Goal: Task Accomplishment & Management: Manage account settings

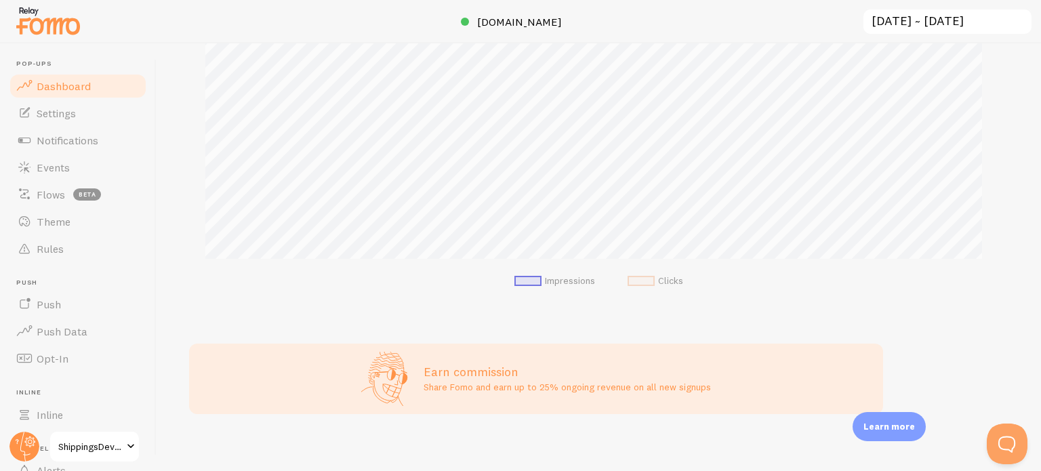
scroll to position [410, 0]
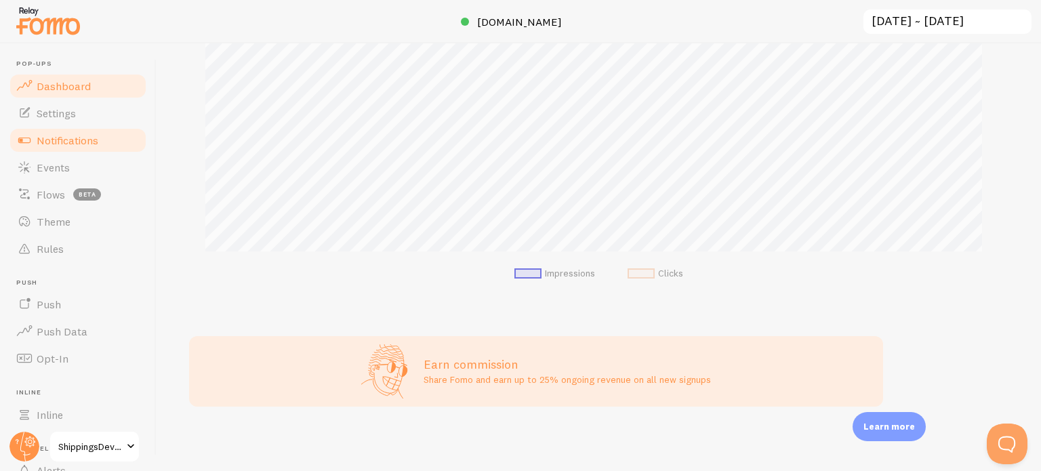
click at [60, 138] on span "Notifications" at bounding box center [68, 140] width 62 height 14
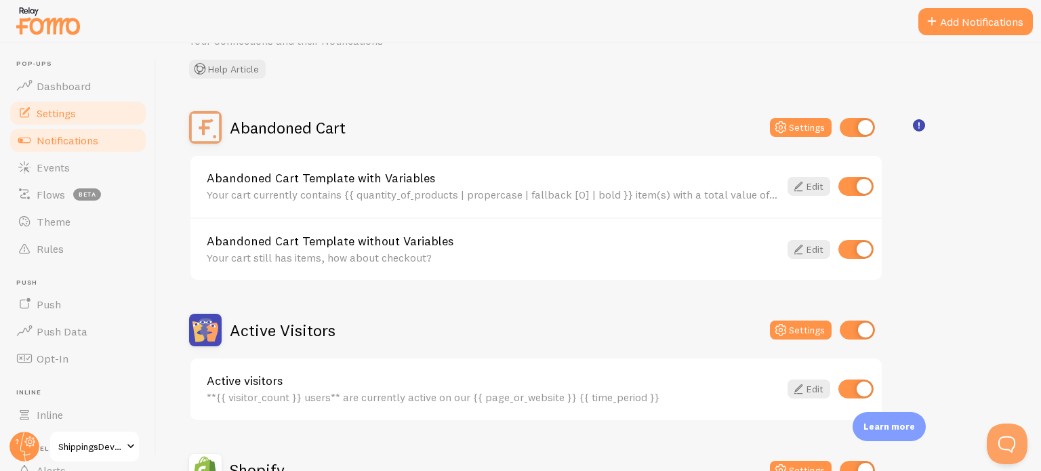
click at [63, 115] on span "Settings" at bounding box center [56, 113] width 39 height 14
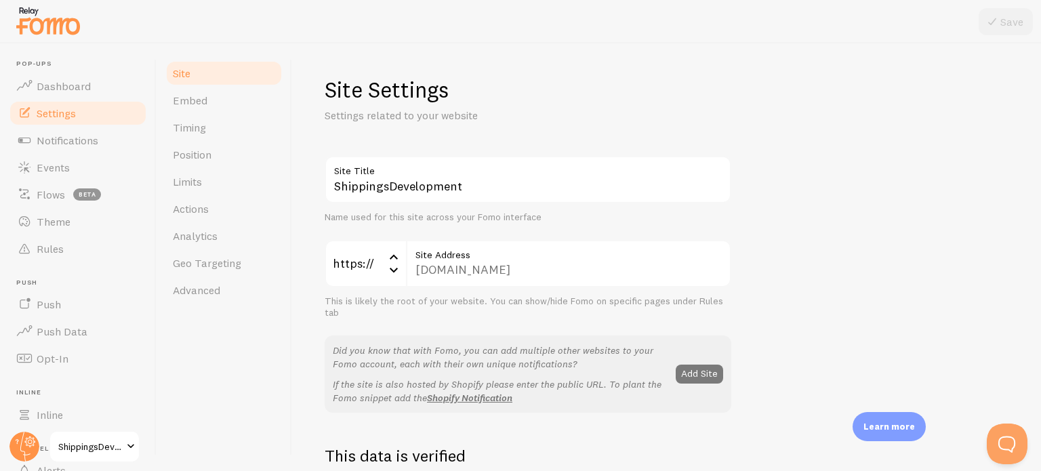
click at [689, 372] on button "Add Site" at bounding box center [699, 374] width 47 height 19
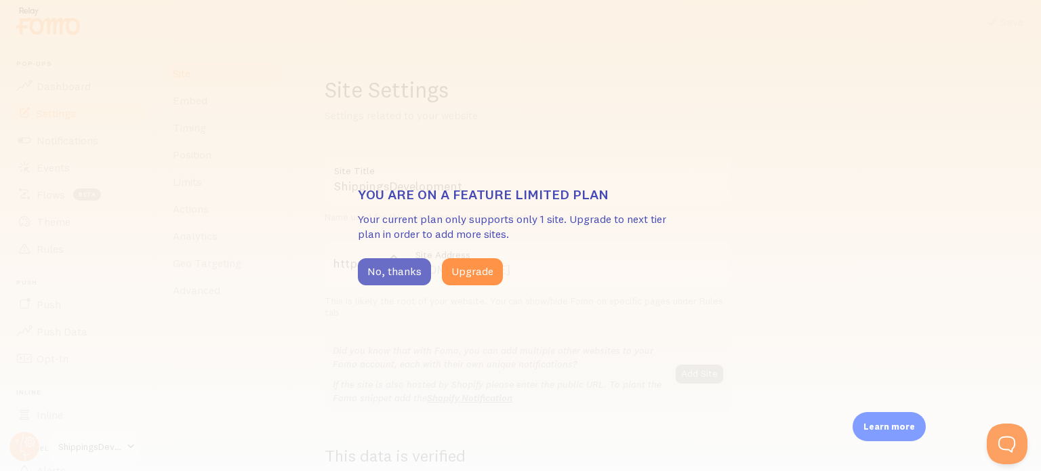
click at [375, 278] on button "No, thanks" at bounding box center [394, 271] width 73 height 27
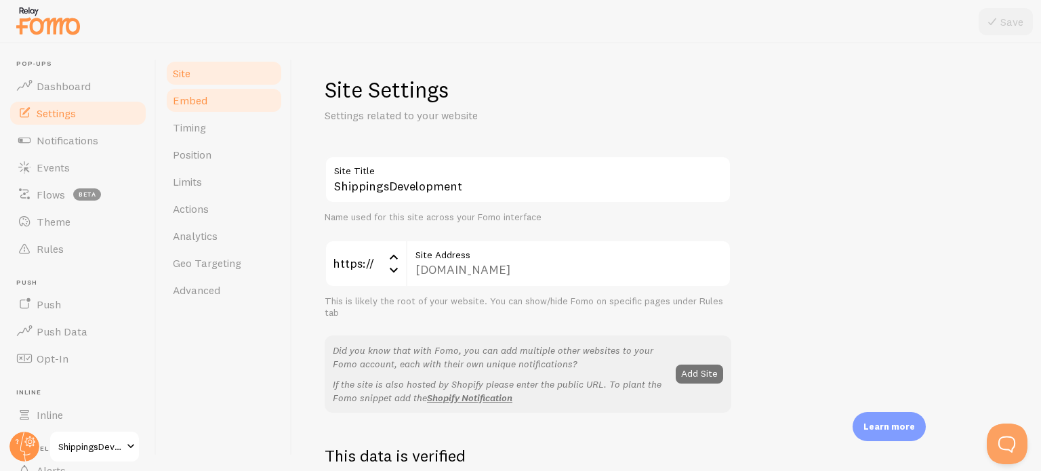
click at [188, 104] on span "Embed" at bounding box center [190, 101] width 35 height 14
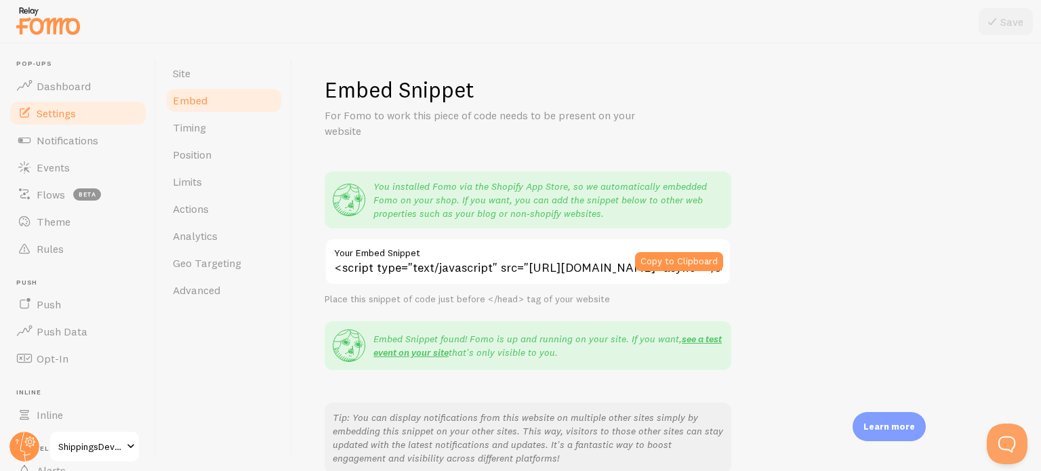
click at [458, 257] on label "Your Embed Snippet" at bounding box center [528, 249] width 407 height 23
click at [458, 257] on input "<script type="text/javascript" src="[URL][DOMAIN_NAME]" async></script>" at bounding box center [528, 261] width 407 height 47
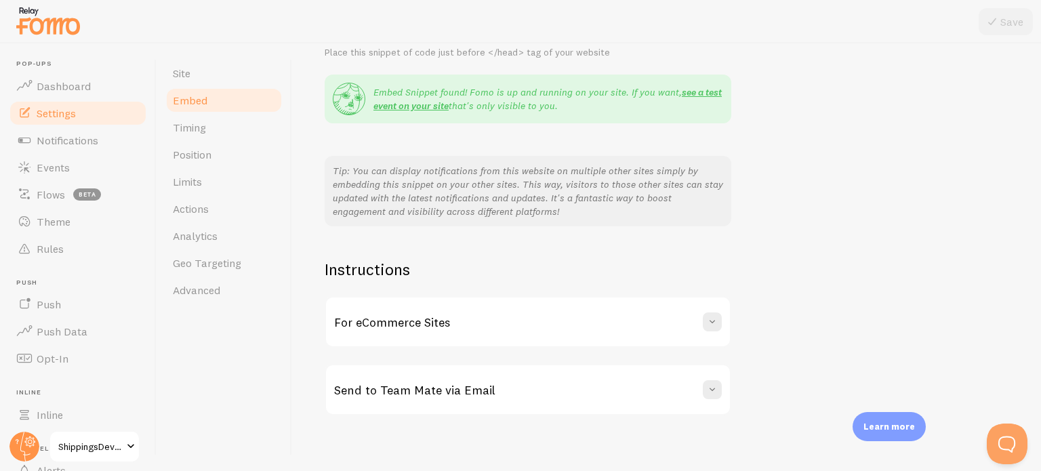
scroll to position [255, 0]
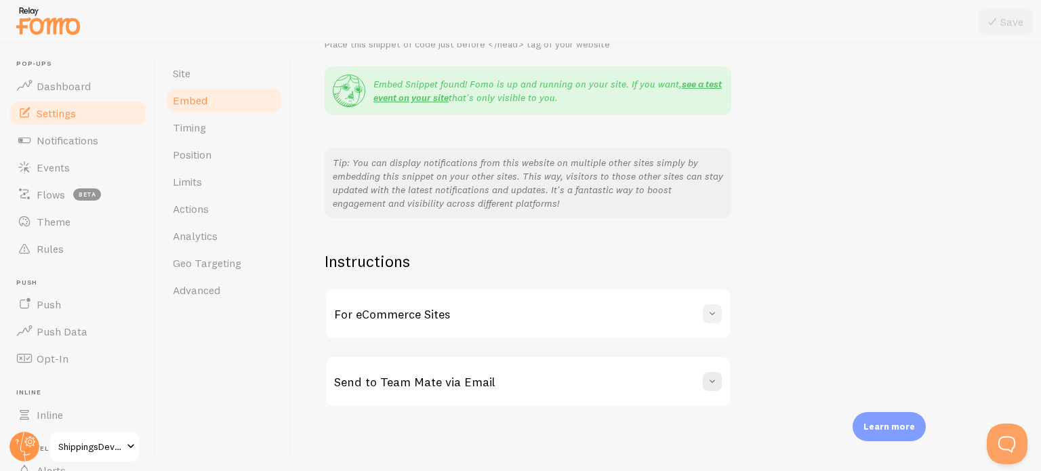
click at [711, 316] on span at bounding box center [712, 314] width 14 height 14
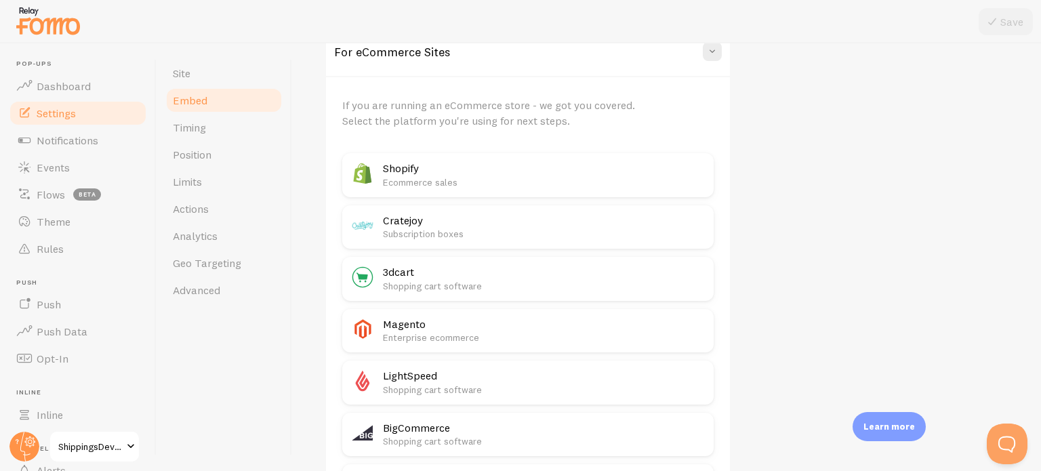
scroll to position [526, 0]
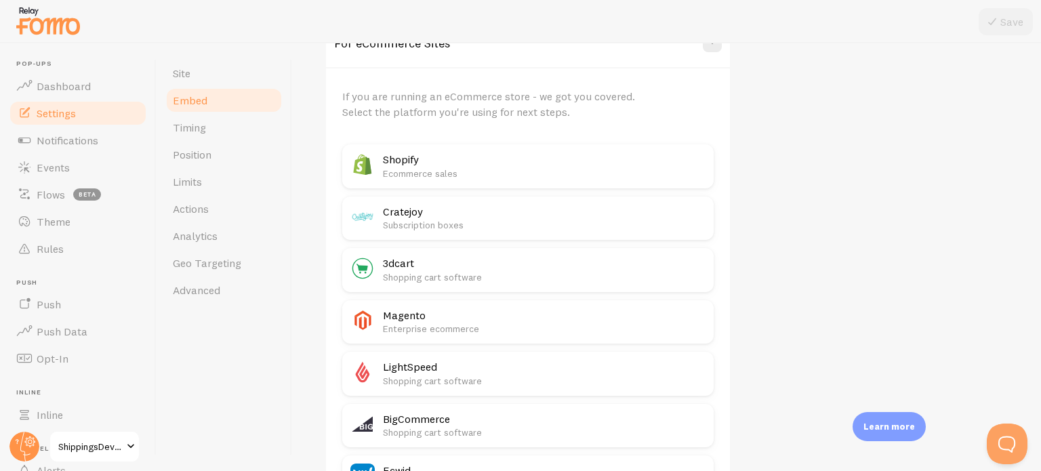
click at [426, 167] on p "Ecommerce sales" at bounding box center [544, 174] width 323 height 14
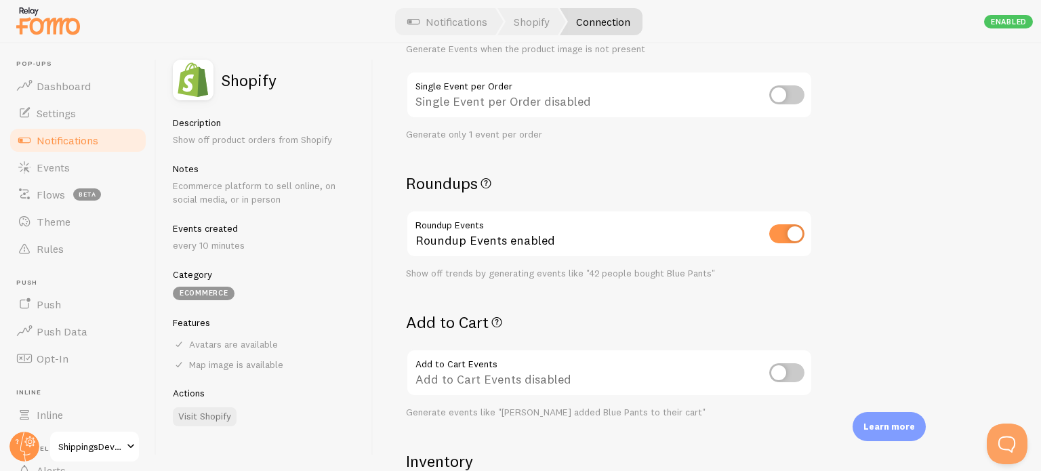
scroll to position [68, 0]
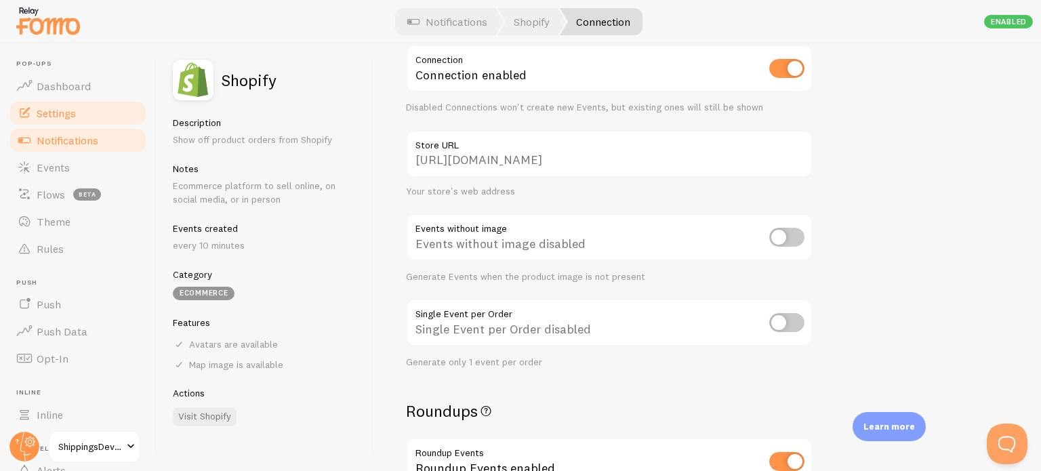
click at [68, 117] on span "Settings" at bounding box center [56, 113] width 39 height 14
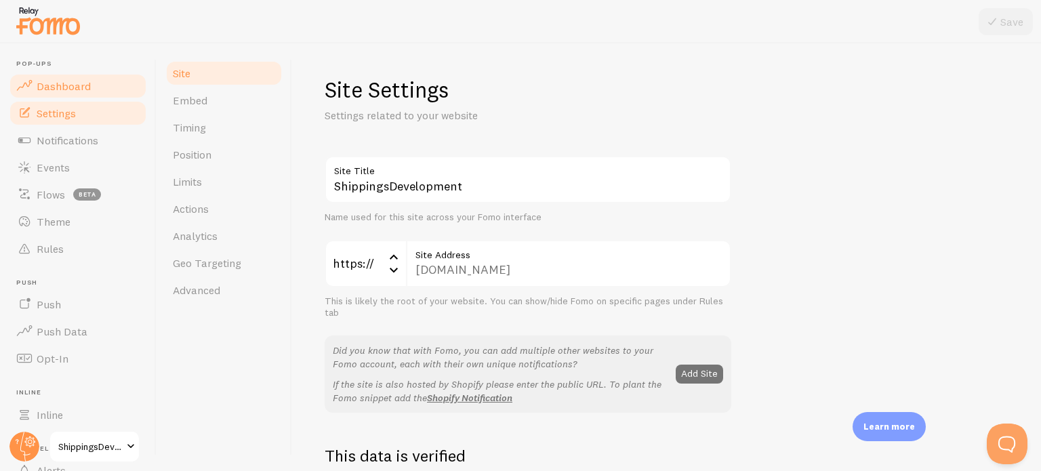
click at [65, 84] on span "Dashboard" at bounding box center [64, 86] width 54 height 14
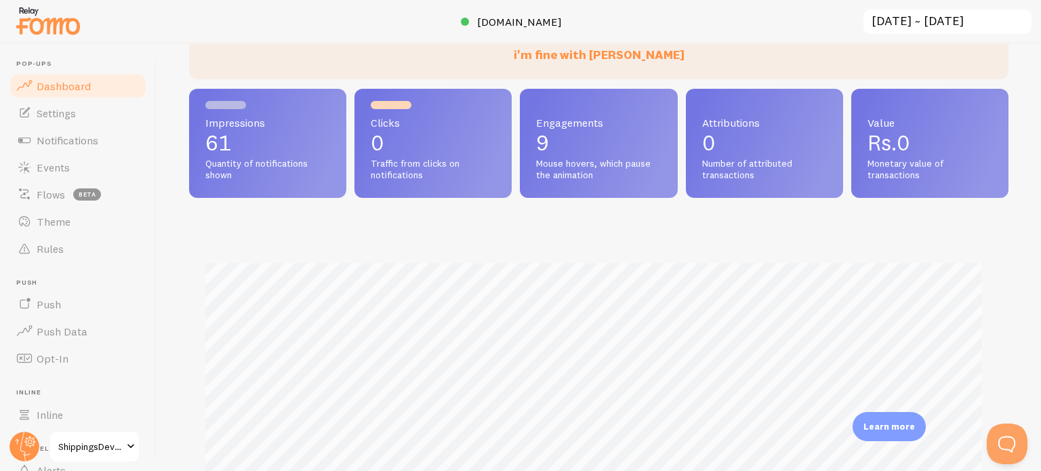
scroll to position [136, 0]
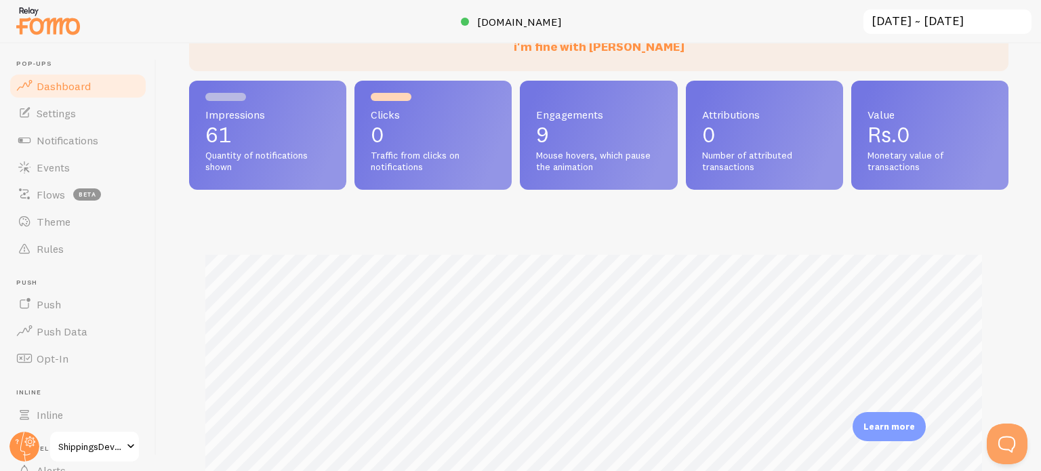
click at [224, 127] on p "61" at bounding box center [267, 135] width 125 height 22
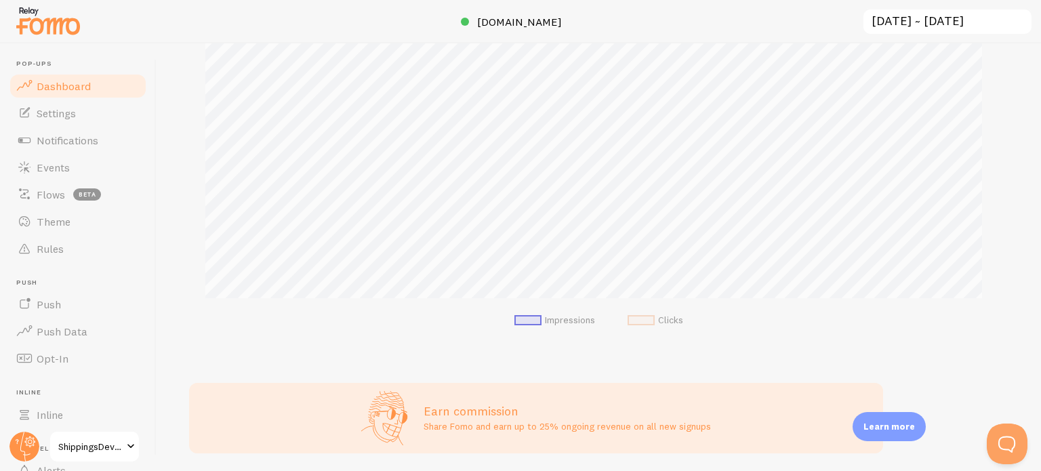
scroll to position [410, 0]
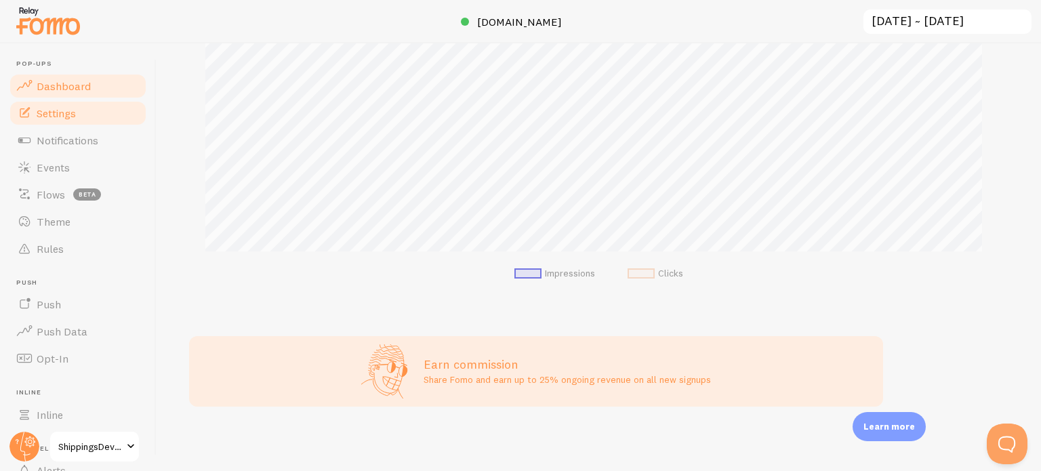
click at [68, 108] on span "Settings" at bounding box center [56, 113] width 39 height 14
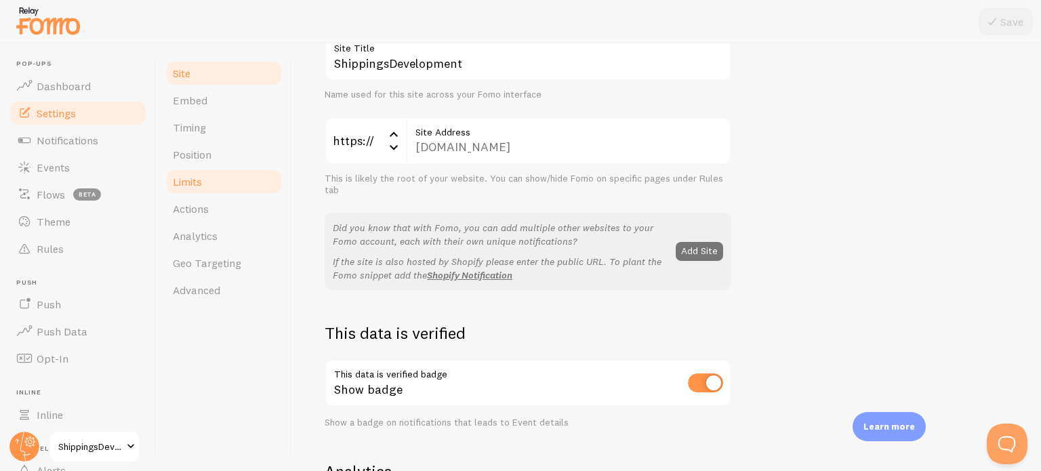
scroll to position [136, 0]
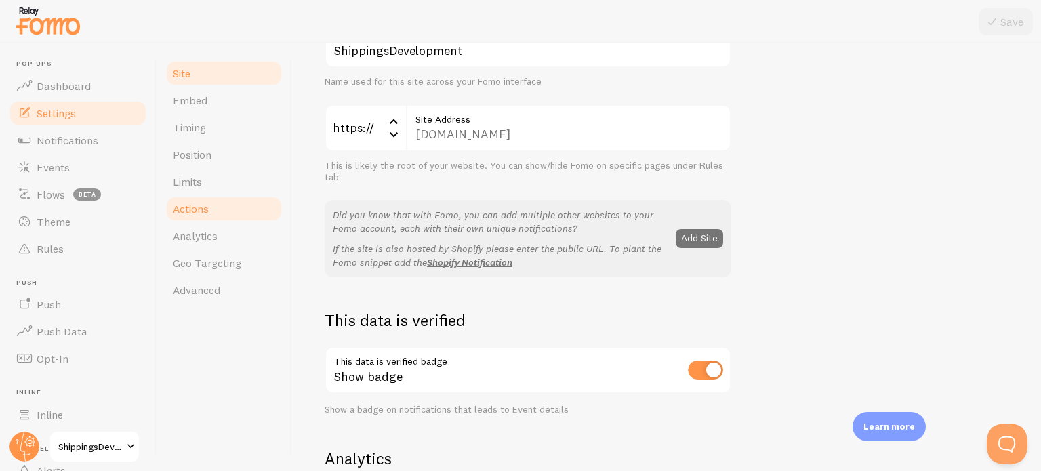
click at [192, 211] on span "Actions" at bounding box center [191, 209] width 36 height 14
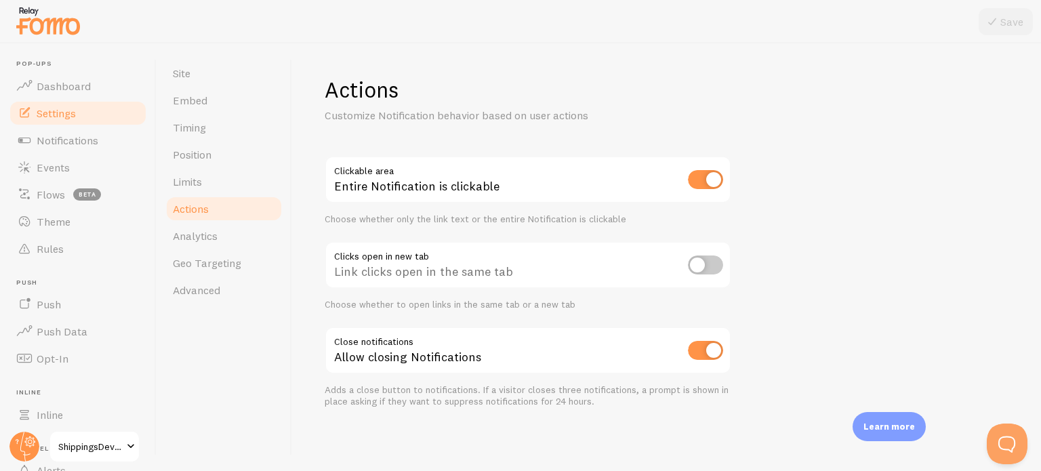
click at [703, 270] on input "checkbox" at bounding box center [705, 264] width 35 height 19
checkbox input "true"
click at [1002, 21] on button "Save" at bounding box center [1005, 21] width 54 height 27
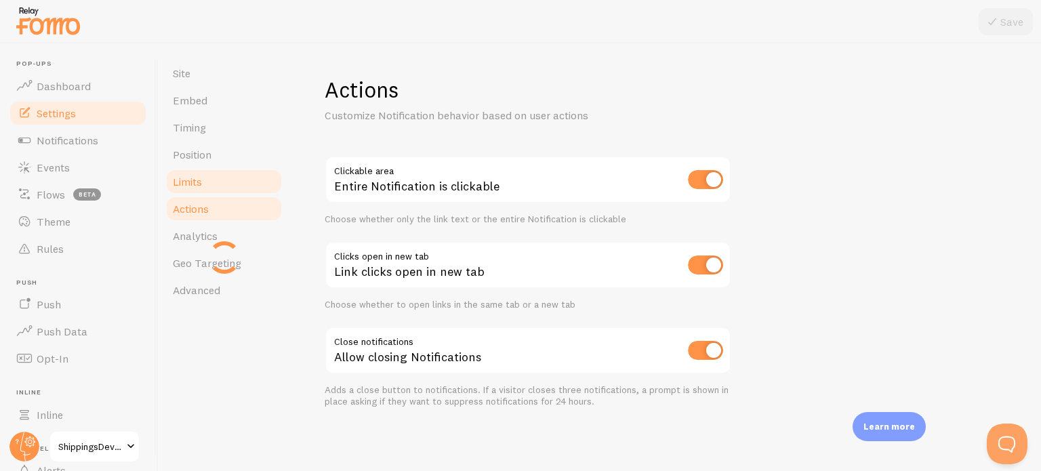
click at [182, 184] on span "Limits" at bounding box center [187, 182] width 29 height 14
